Goal: Information Seeking & Learning: Learn about a topic

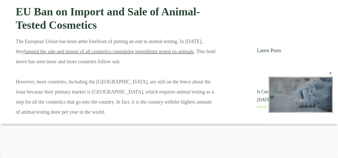
scroll to position [2219, 0]
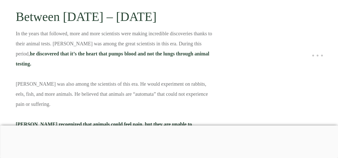
scroll to position [652, 0]
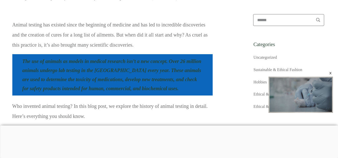
scroll to position [356, 4]
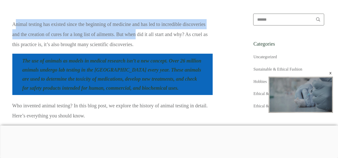
drag, startPoint x: 15, startPoint y: 25, endPoint x: 135, endPoint y: 32, distance: 120.4
click at [135, 32] on p "Animal testing has existed since the beginning of medicine and has led to incre…" at bounding box center [112, 36] width 200 height 34
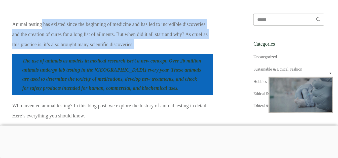
drag, startPoint x: 135, startPoint y: 32, endPoint x: 30, endPoint y: 4, distance: 108.7
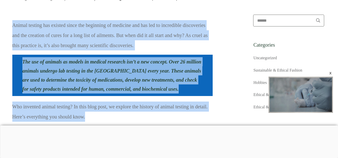
drag, startPoint x: 13, startPoint y: 25, endPoint x: 93, endPoint y: 123, distance: 126.6
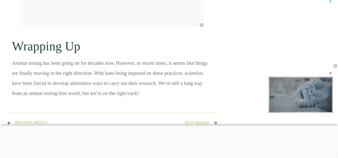
scroll to position [2564, 4]
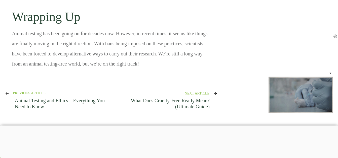
drag, startPoint x: 48, startPoint y: 45, endPoint x: 76, endPoint y: 57, distance: 30.9
